Goal: Check status: Check status

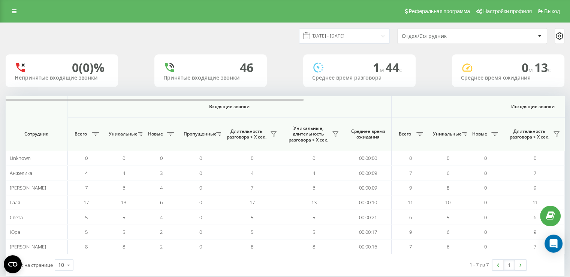
click at [310, 37] on span at bounding box center [306, 35] width 7 height 7
click at [346, 38] on input "19.08.2025 - 19.08.2025" at bounding box center [344, 35] width 91 height 15
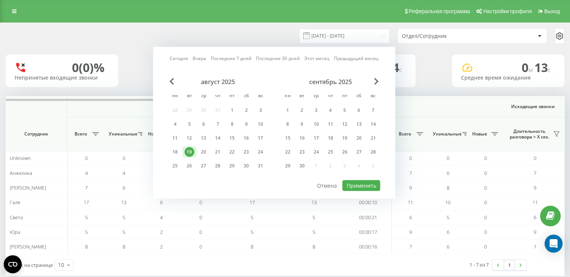
click at [271, 32] on div "19.08.2025 - 19.08.2025 Сегодня Вчера Последние 7 дней Последние 30 дней Этот м…" at bounding box center [285, 36] width 559 height 16
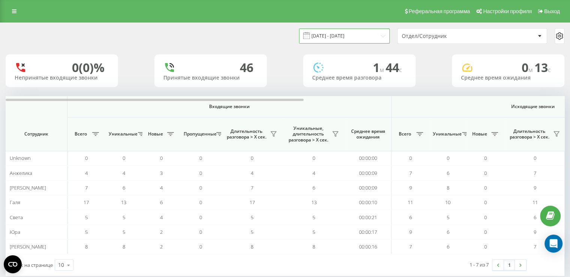
click at [341, 37] on input "19.08.2025 - 19.08.2025" at bounding box center [344, 35] width 91 height 15
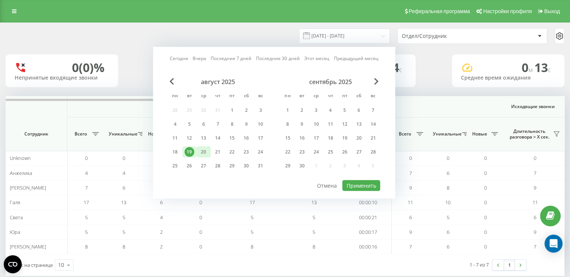
click at [204, 151] on div "20" at bounding box center [204, 152] width 10 height 10
click at [359, 182] on button "Применить" at bounding box center [361, 185] width 38 height 11
type input "[DATE] - [DATE]"
